Goal: Transaction & Acquisition: Book appointment/travel/reservation

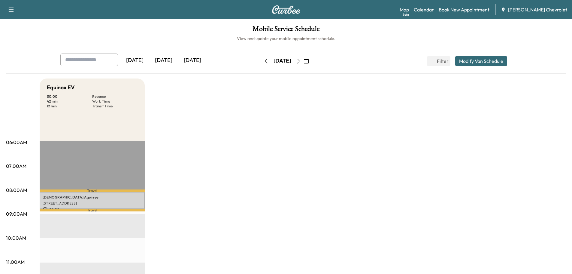
click at [470, 11] on link "Book New Appointment" at bounding box center [464, 9] width 51 height 7
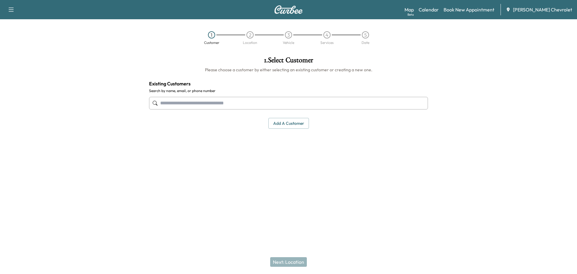
click at [251, 98] on input "text" at bounding box center [288, 103] width 279 height 13
click at [252, 100] on input "text" at bounding box center [288, 103] width 279 height 13
click at [176, 101] on input "text" at bounding box center [288, 103] width 279 height 13
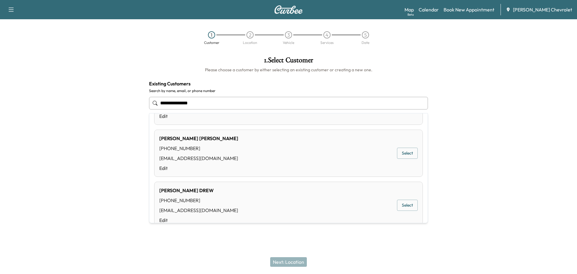
scroll to position [420, 0]
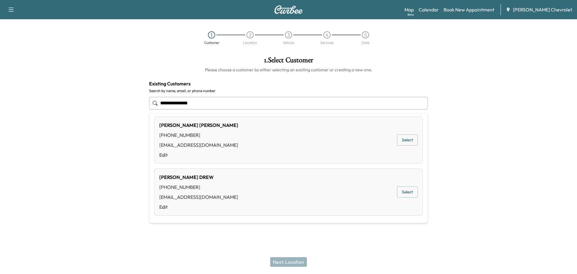
type input "**********"
click at [367, 257] on div "Next: Location" at bounding box center [288, 262] width 577 height 24
